Goal: Task Accomplishment & Management: Complete application form

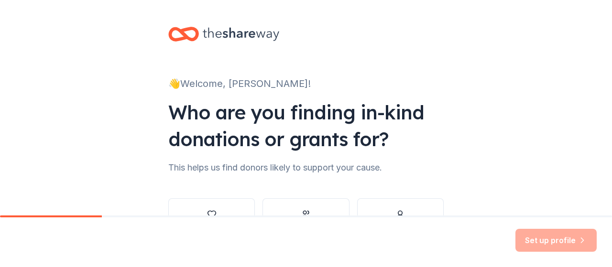
scroll to position [55, 0]
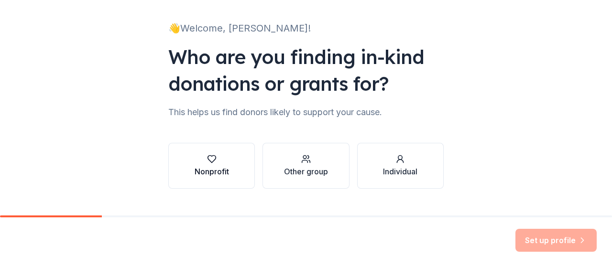
click at [210, 167] on div "Nonprofit" at bounding box center [212, 171] width 34 height 11
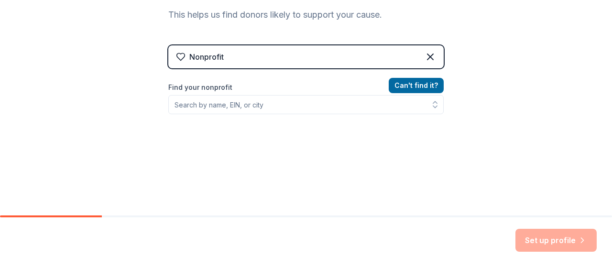
scroll to position [166, 0]
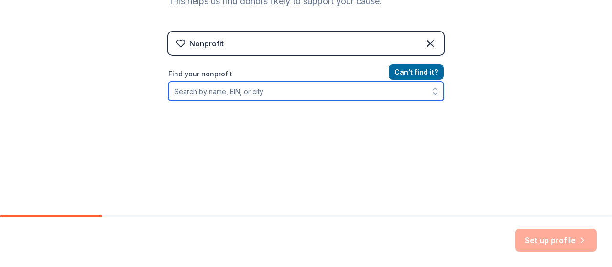
click at [266, 93] on input "Find your nonprofit" at bounding box center [305, 91] width 275 height 19
type input "St. Louis [MEDICAL_DATA] Awareness"
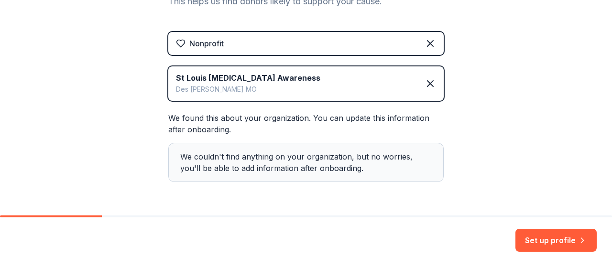
click at [378, 83] on div "St Louis [MEDICAL_DATA] Awareness Des [PERSON_NAME] MO" at bounding box center [305, 83] width 275 height 34
click at [536, 240] on button "Set up profile" at bounding box center [555, 240] width 81 height 23
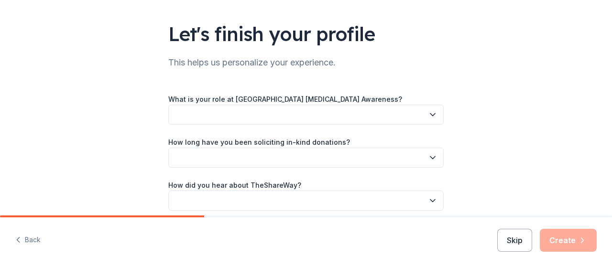
scroll to position [97, 0]
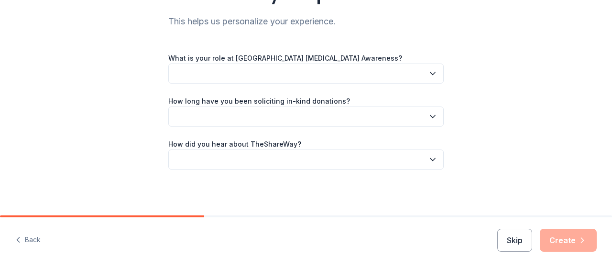
click at [433, 74] on icon "button" at bounding box center [433, 74] width 10 height 10
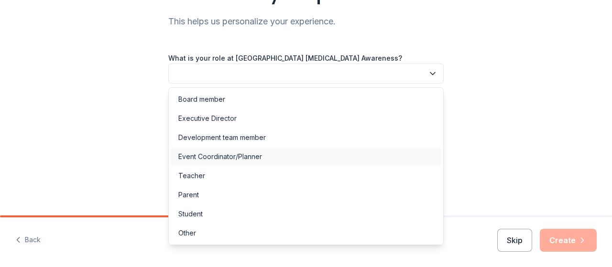
click at [279, 157] on div "Event Coordinator/Planner" at bounding box center [306, 156] width 271 height 19
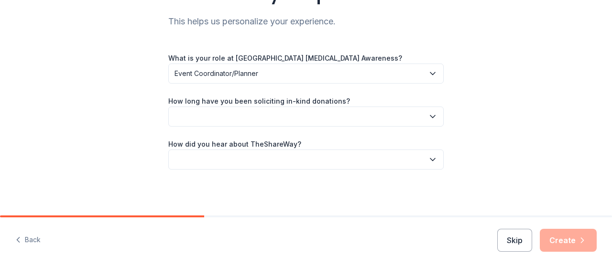
click at [432, 115] on icon "button" at bounding box center [433, 117] width 10 height 10
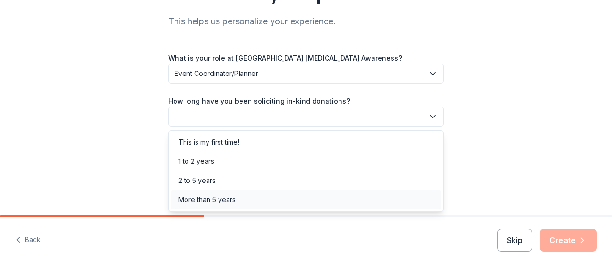
click at [257, 207] on div "More than 5 years" at bounding box center [306, 199] width 271 height 19
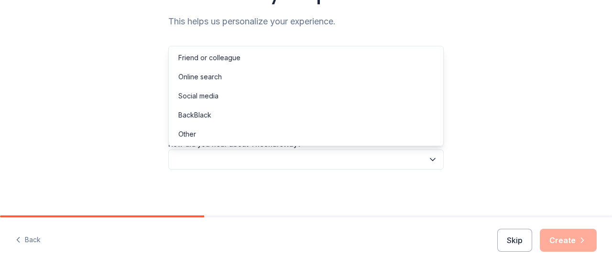
click at [436, 157] on icon "button" at bounding box center [433, 160] width 10 height 10
click at [374, 134] on div "Other" at bounding box center [306, 134] width 271 height 19
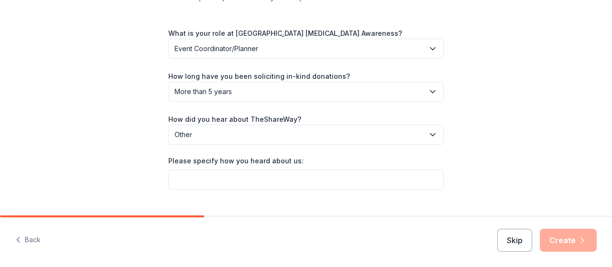
scroll to position [141, 0]
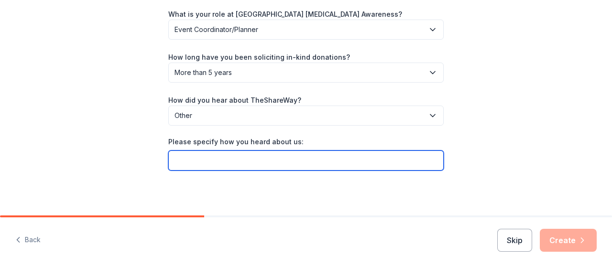
click at [307, 164] on input "Please specify how you heard about us:" at bounding box center [305, 161] width 275 height 20
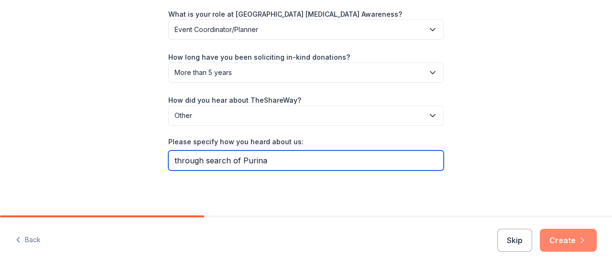
type input "through search of Purina"
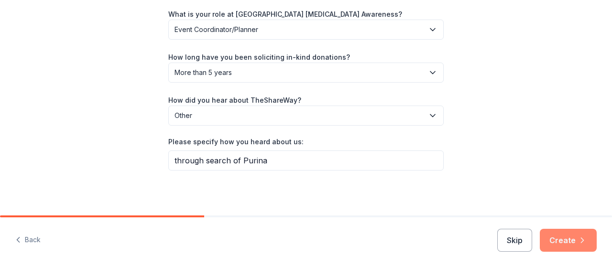
click at [558, 242] on button "Create" at bounding box center [568, 240] width 57 height 23
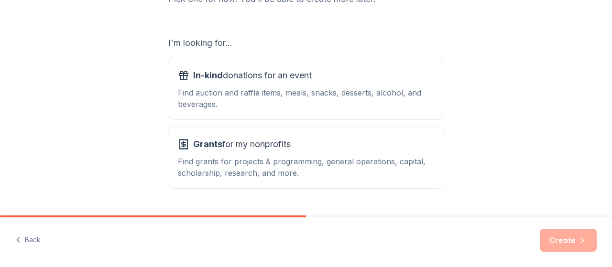
scroll to position [166, 0]
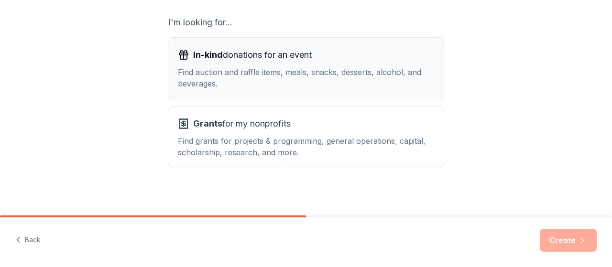
click at [208, 55] on span "In-kind" at bounding box center [208, 55] width 30 height 10
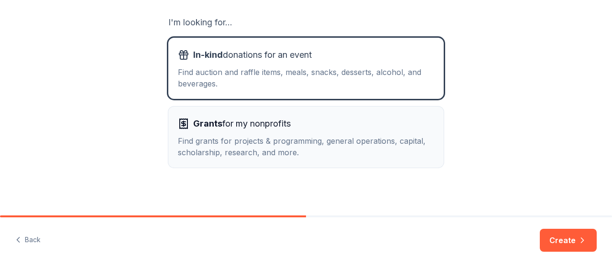
click at [333, 150] on div "Find grants for projects & programming, general operations, capital, scholarshi…" at bounding box center [306, 146] width 256 height 23
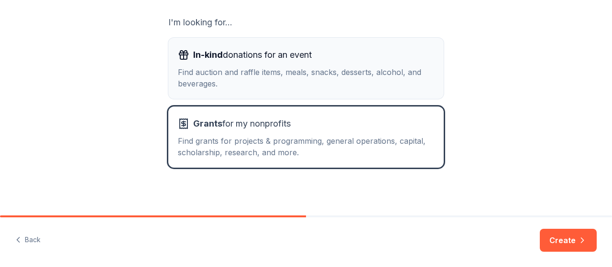
click at [350, 69] on div "Find auction and raffle items, meals, snacks, desserts, alcohol, and beverages." at bounding box center [306, 77] width 256 height 23
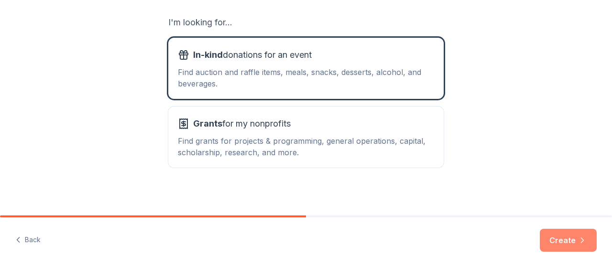
click at [561, 237] on button "Create" at bounding box center [568, 240] width 57 height 23
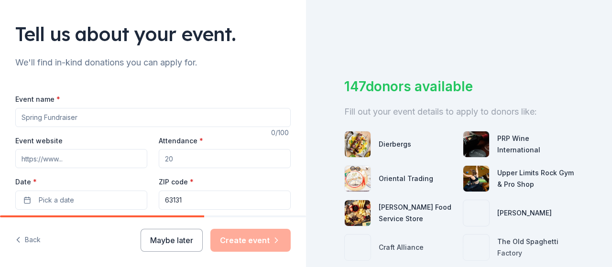
scroll to position [111, 0]
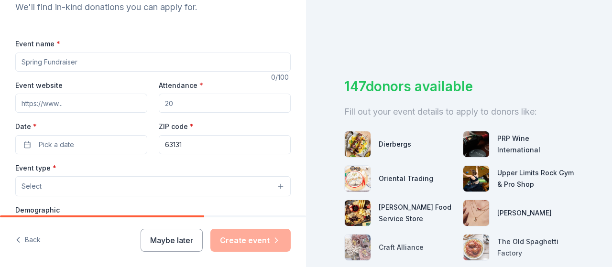
click at [110, 59] on input "Event name *" at bounding box center [152, 62] width 275 height 19
type input "Fall Fundraiser Event-Teal Toes for SLOCA"
click at [72, 100] on input "Event website" at bounding box center [81, 103] width 132 height 19
type input "[DOMAIN_NAME]"
type input "150"
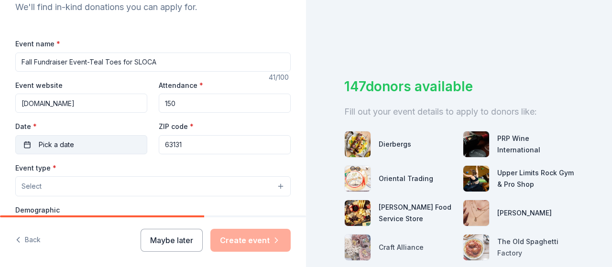
click at [31, 144] on button "Pick a date" at bounding box center [81, 144] width 132 height 19
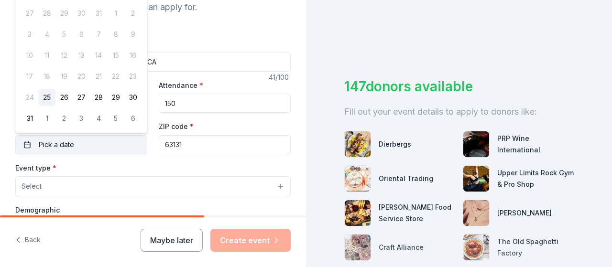
click at [97, 146] on button "Pick a date" at bounding box center [81, 144] width 132 height 19
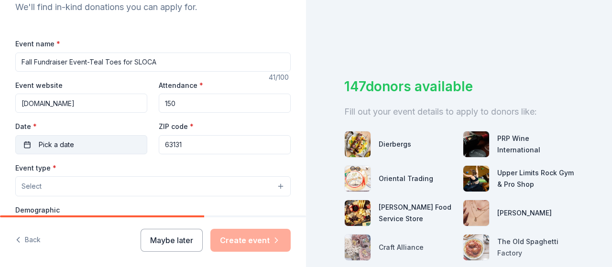
click at [97, 146] on button "Pick a date" at bounding box center [81, 144] width 132 height 19
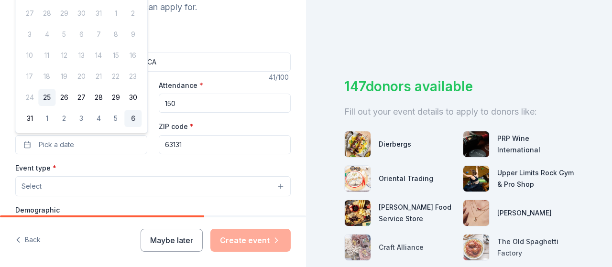
click at [133, 117] on button "6" at bounding box center [132, 118] width 17 height 17
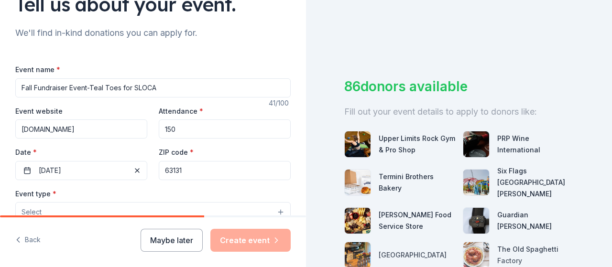
scroll to position [75, 0]
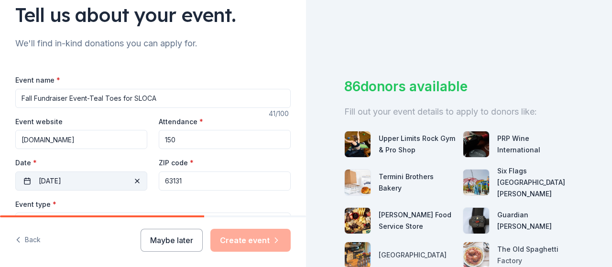
click at [28, 179] on button "[DATE]" at bounding box center [81, 181] width 132 height 19
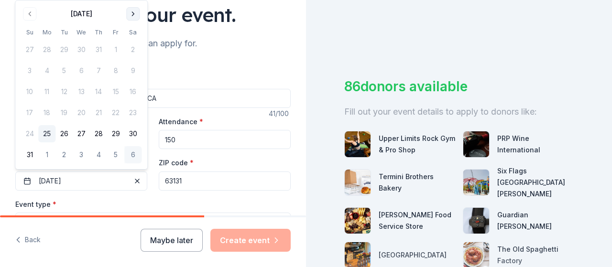
click at [134, 13] on button "Go to next month" at bounding box center [132, 13] width 13 height 13
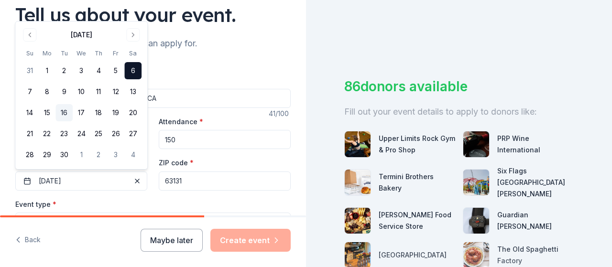
click at [66, 109] on button "16" at bounding box center [63, 112] width 17 height 17
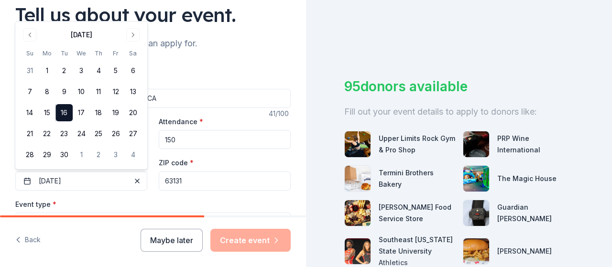
click at [213, 153] on div "Event website [DOMAIN_NAME] Attendance * 150 Date * [DATE] ZIP code * 63131" at bounding box center [152, 153] width 275 height 75
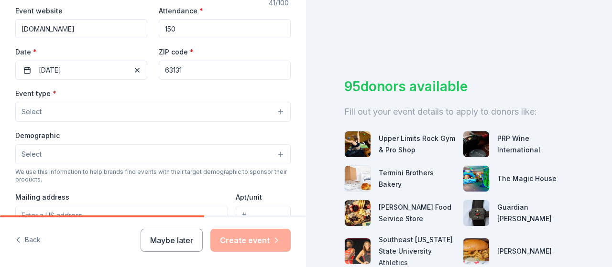
scroll to position [185, 0]
click at [280, 112] on button "Select" at bounding box center [152, 112] width 275 height 20
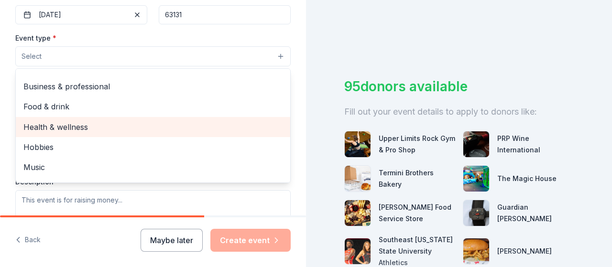
scroll to position [0, 0]
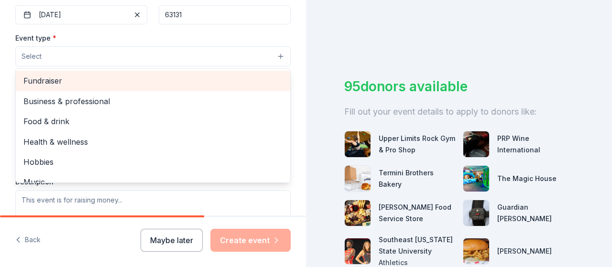
click at [218, 87] on div "Fundraiser" at bounding box center [153, 81] width 274 height 20
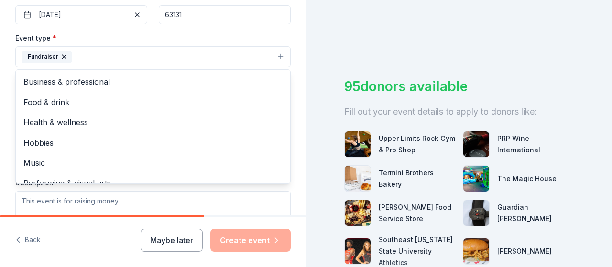
scroll to position [241, 0]
click at [296, 76] on div "Tell us about your event. We'll find in-kind donations you can apply for. Event…" at bounding box center [153, 77] width 306 height 637
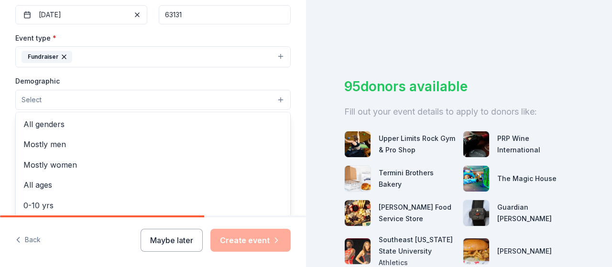
click at [282, 98] on button "Select" at bounding box center [152, 100] width 275 height 20
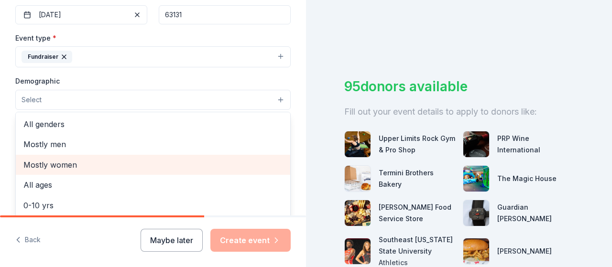
click at [125, 164] on span "Mostly women" at bounding box center [152, 165] width 259 height 12
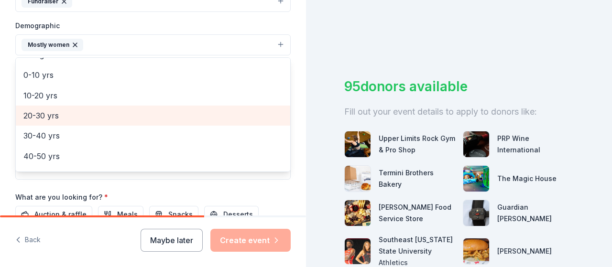
scroll to position [0, 0]
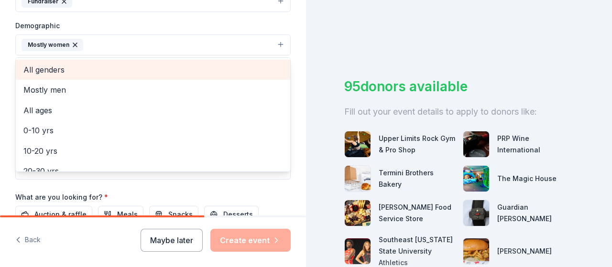
click at [98, 71] on span "All genders" at bounding box center [152, 70] width 259 height 12
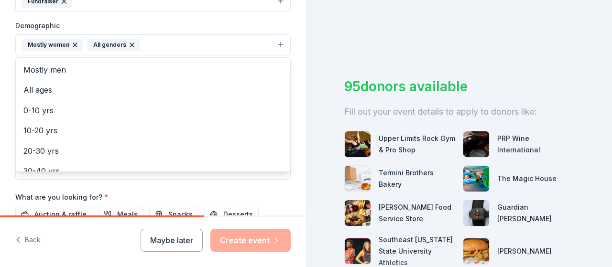
click at [128, 44] on icon "button" at bounding box center [132, 45] width 8 height 8
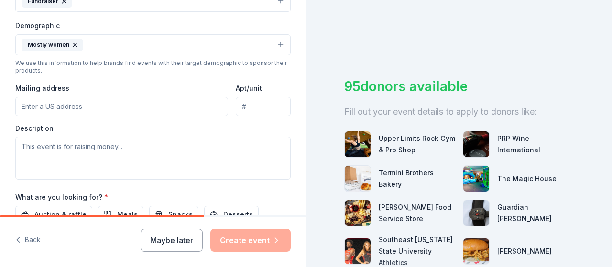
click at [186, 41] on button "Mostly women" at bounding box center [152, 44] width 275 height 21
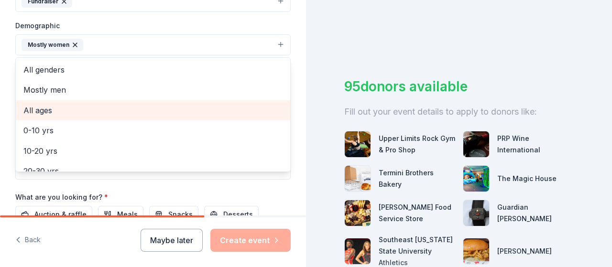
click at [77, 107] on span "All ages" at bounding box center [152, 110] width 259 height 12
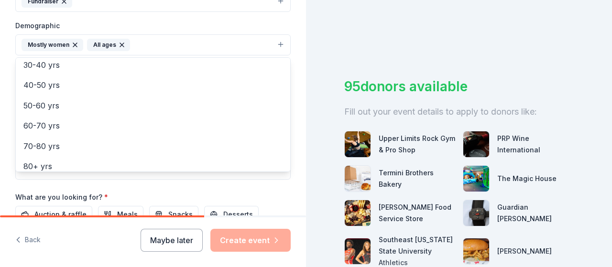
scroll to position [113, 0]
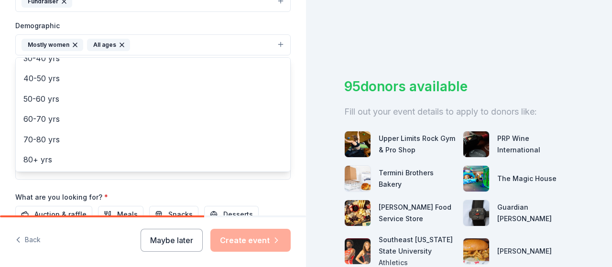
click at [298, 75] on div "Tell us about your event. We'll find in-kind donations you can apply for. Event…" at bounding box center [153, 23] width 306 height 638
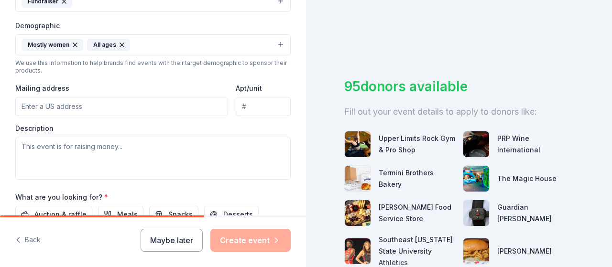
click at [176, 100] on input "Mailing address" at bounding box center [121, 106] width 213 height 19
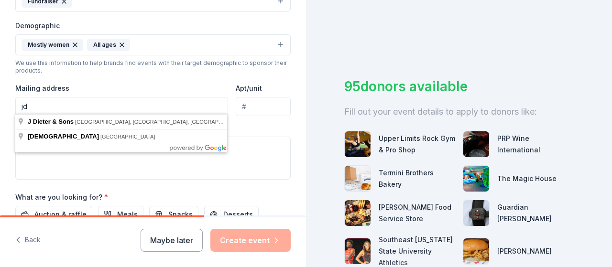
type input "j"
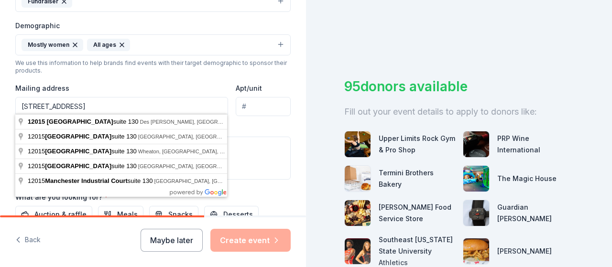
type input "[STREET_ADDRESS]"
click at [273, 124] on div "Description" at bounding box center [152, 152] width 275 height 56
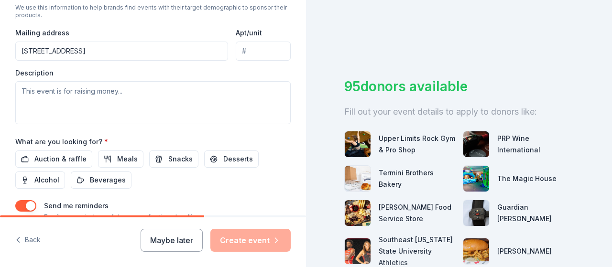
scroll to position [352, 0]
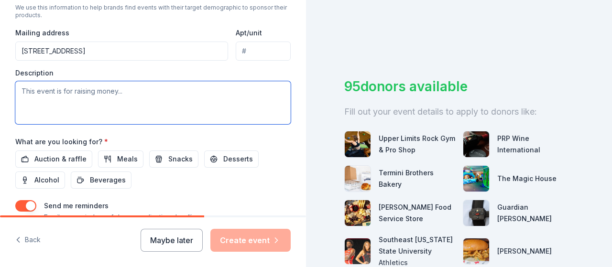
click at [224, 90] on textarea at bounding box center [152, 102] width 275 height 43
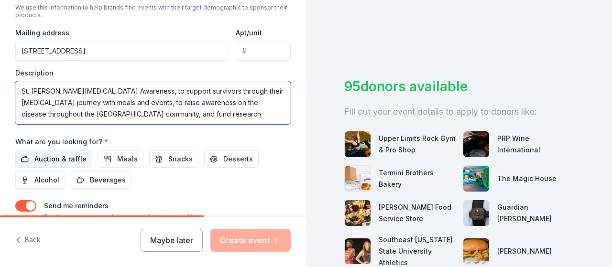
type textarea "St. [PERSON_NAME][MEDICAL_DATA] Awareness, to support survivors through their […"
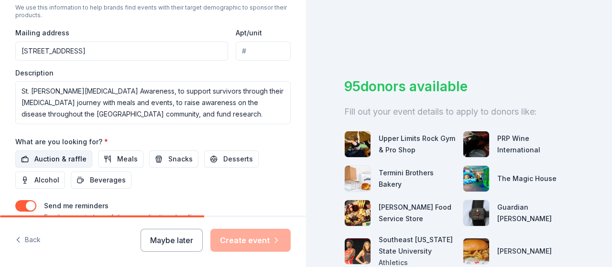
click at [60, 158] on span "Auction & raffle" at bounding box center [60, 158] width 52 height 11
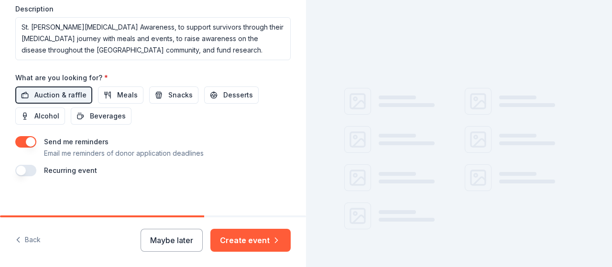
scroll to position [420, 0]
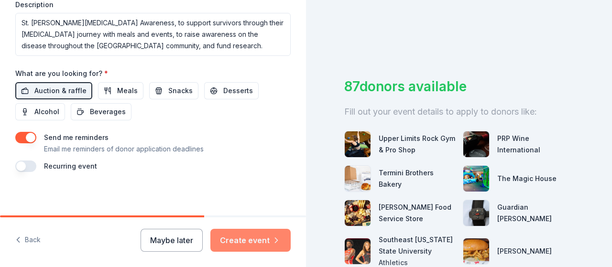
click at [250, 240] on button "Create event" at bounding box center [250, 240] width 80 height 23
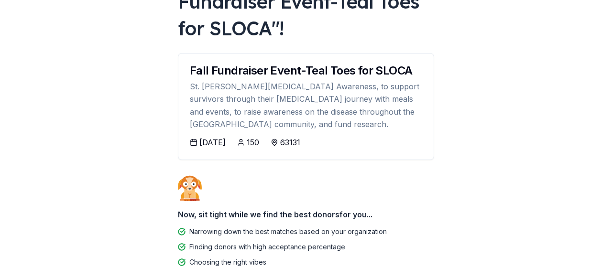
scroll to position [149, 0]
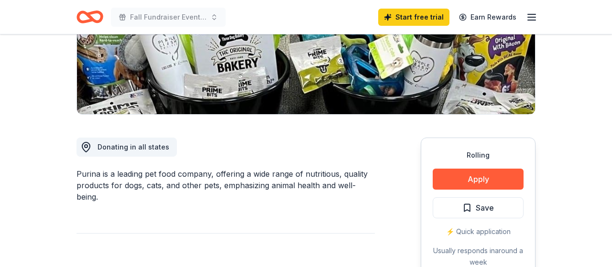
scroll to position [50, 0]
